Goal: Information Seeking & Learning: Learn about a topic

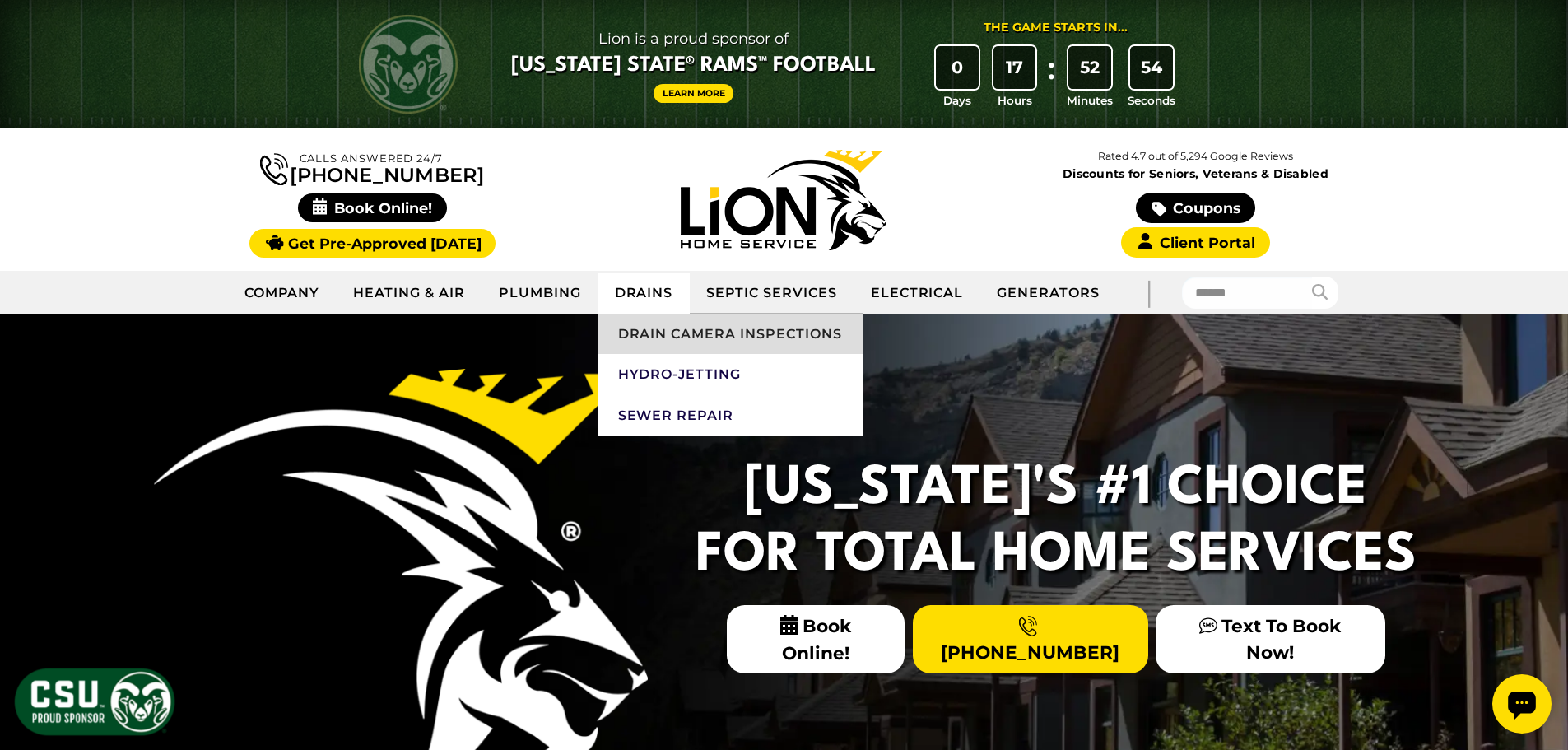
click at [637, 327] on link "Drain Camera Inspections" at bounding box center [731, 334] width 264 height 41
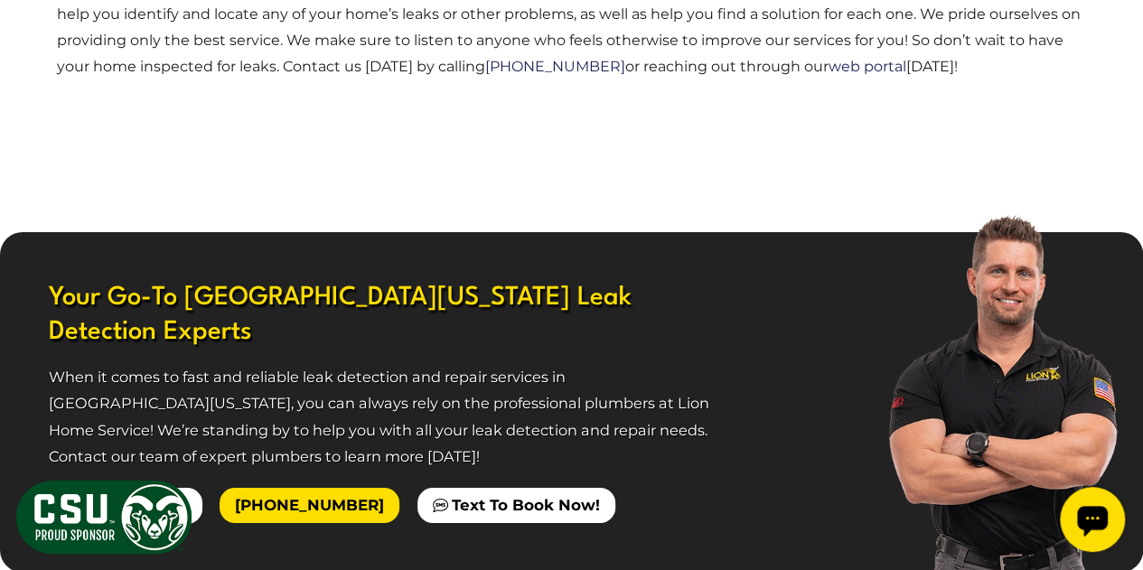
scroll to position [2838, 0]
